Goal: Information Seeking & Learning: Learn about a topic

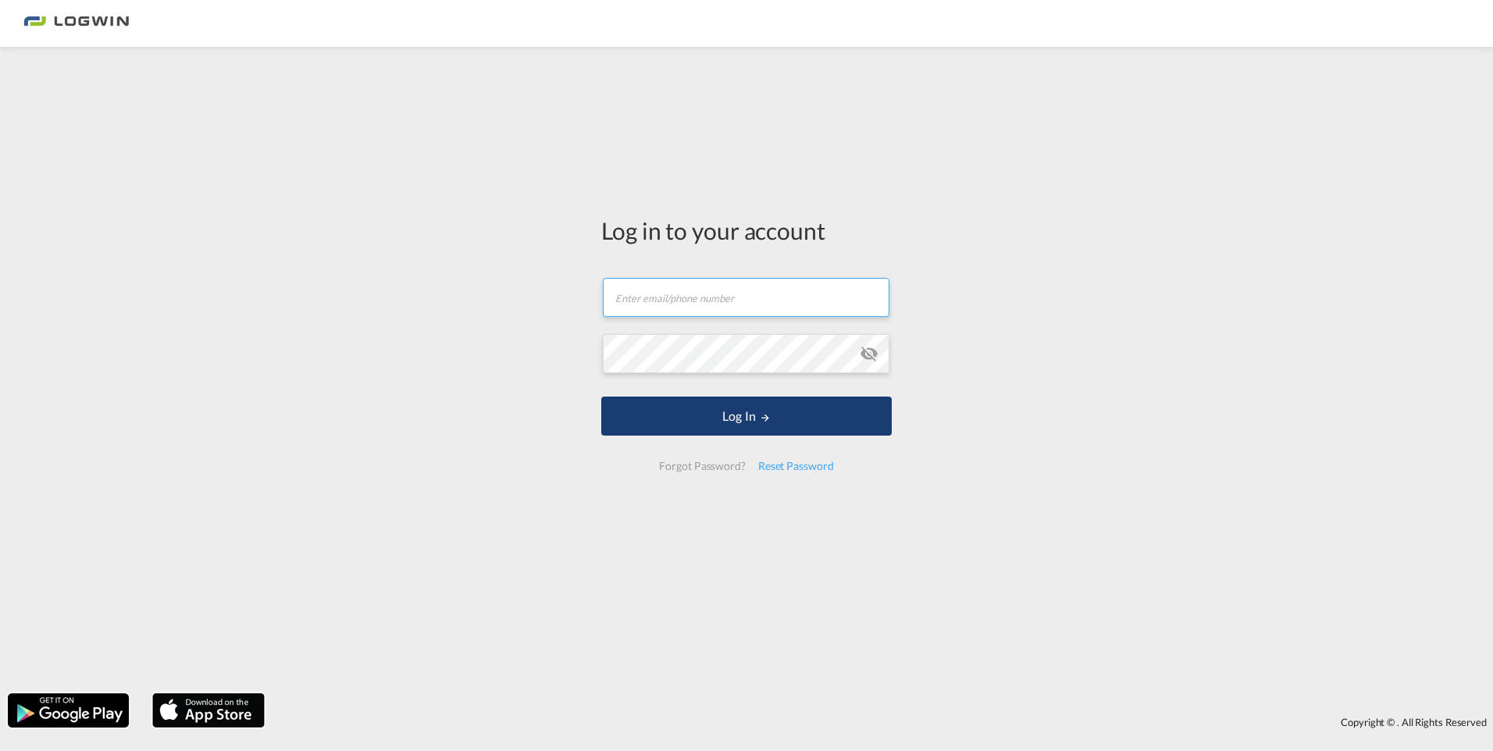
type input "[EMAIL_ADDRESS][DOMAIN_NAME]"
click at [785, 414] on button "Log In" at bounding box center [746, 416] width 290 height 39
